Goal: Task Accomplishment & Management: Use online tool/utility

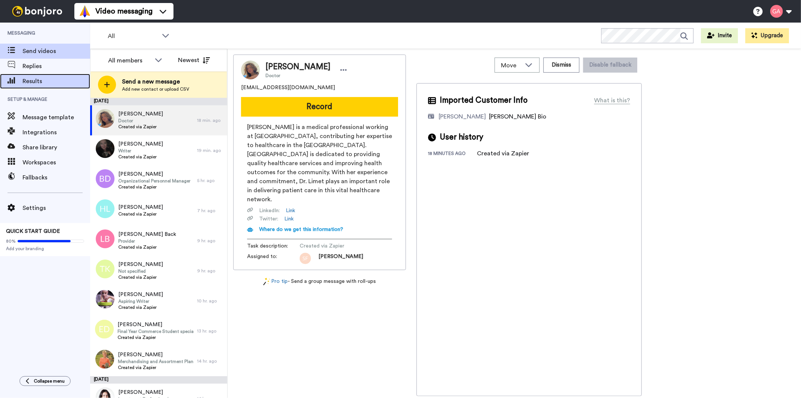
click at [30, 80] on span "Results" at bounding box center [57, 81] width 68 height 9
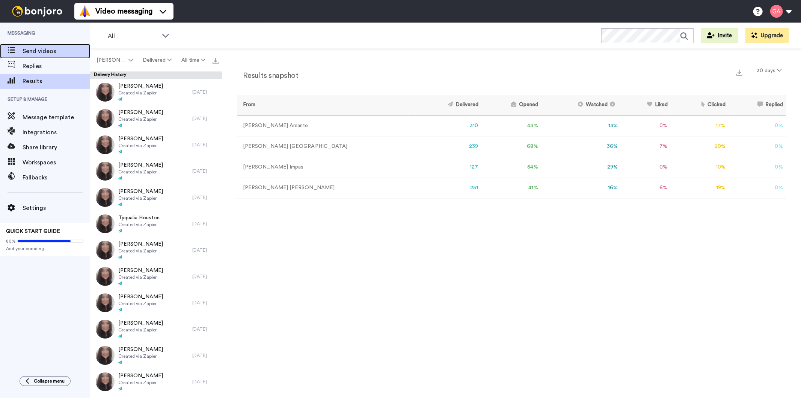
click at [44, 53] on span "Send videos" at bounding box center [57, 51] width 68 height 9
